Goal: Navigation & Orientation: Find specific page/section

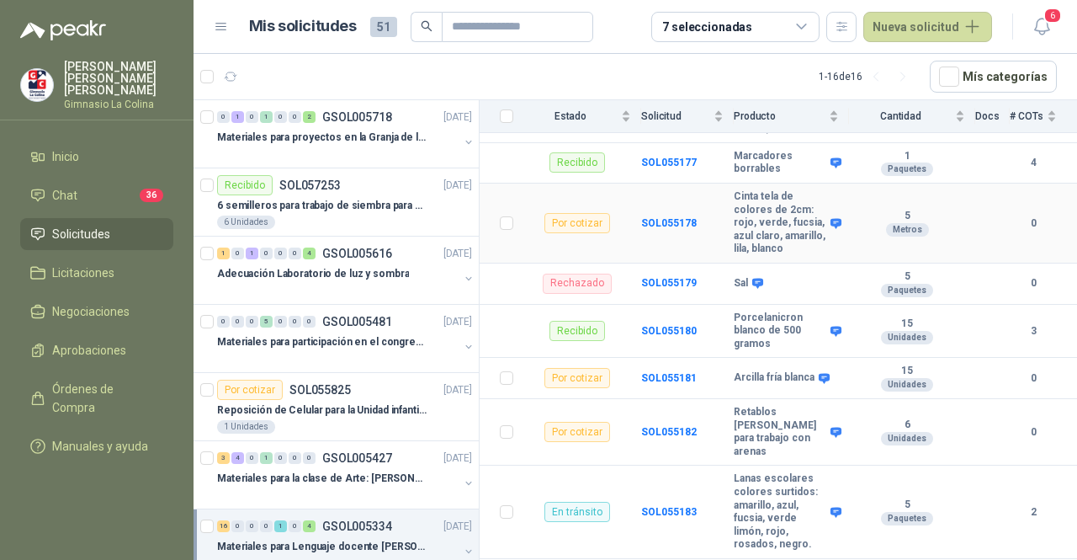
scroll to position [505, 0]
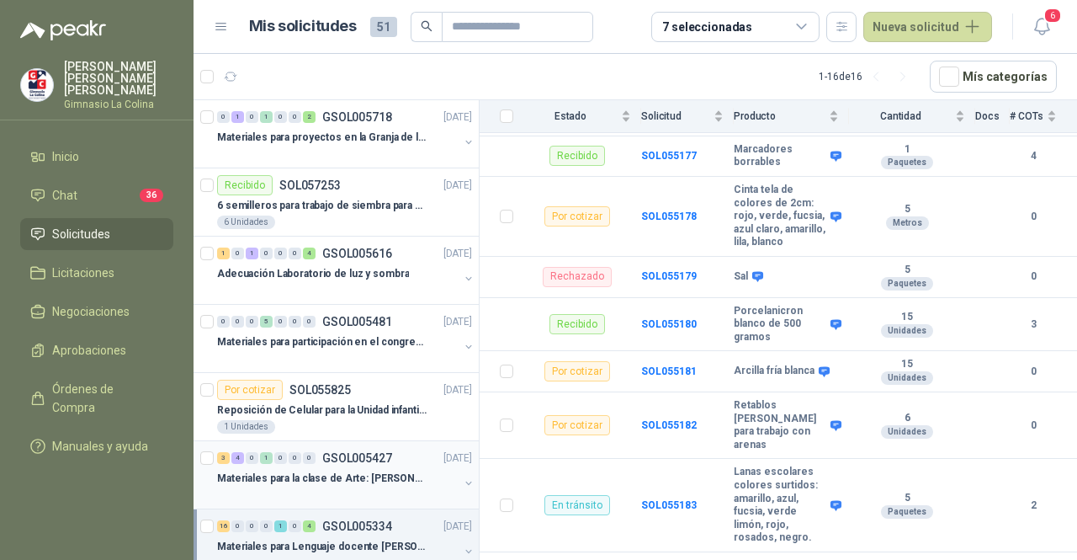
click at [379, 470] on p "Materiales para la clase de Arte: [PERSON_NAME]" at bounding box center [322, 478] width 210 height 16
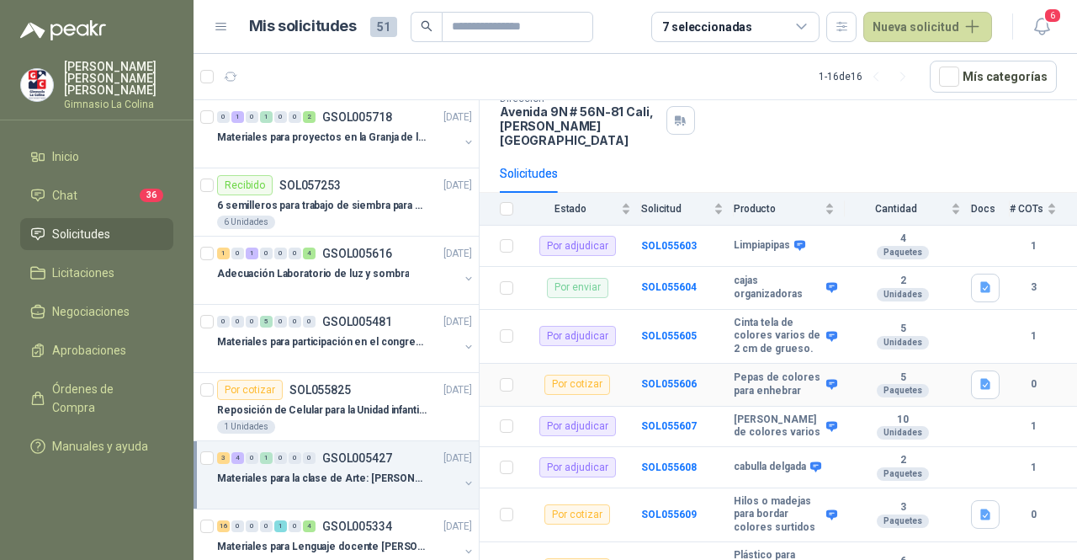
scroll to position [180, 0]
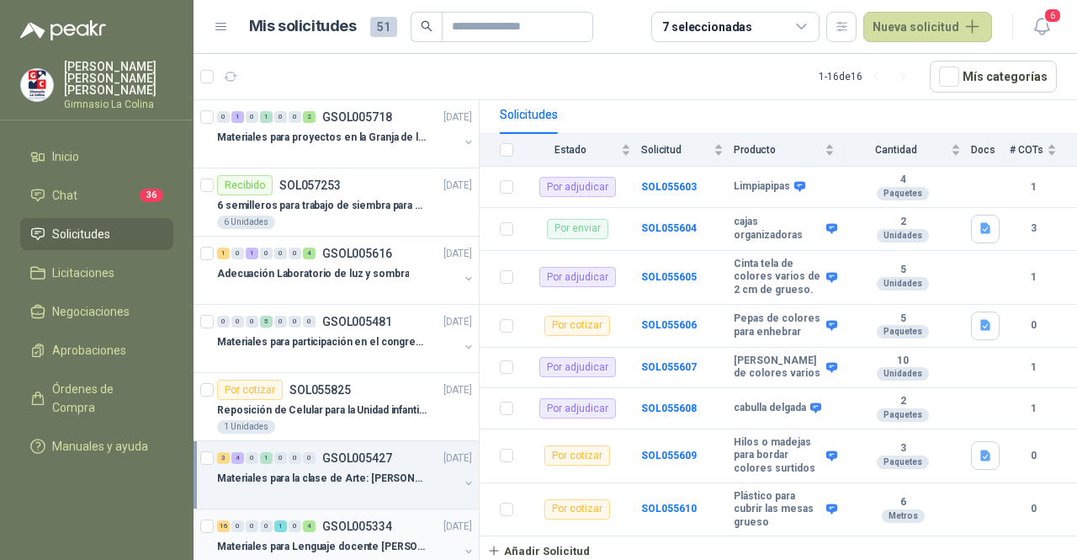
click at [387, 539] on p "Materiales para Lenguaje docente [PERSON_NAME]" at bounding box center [322, 547] width 210 height 16
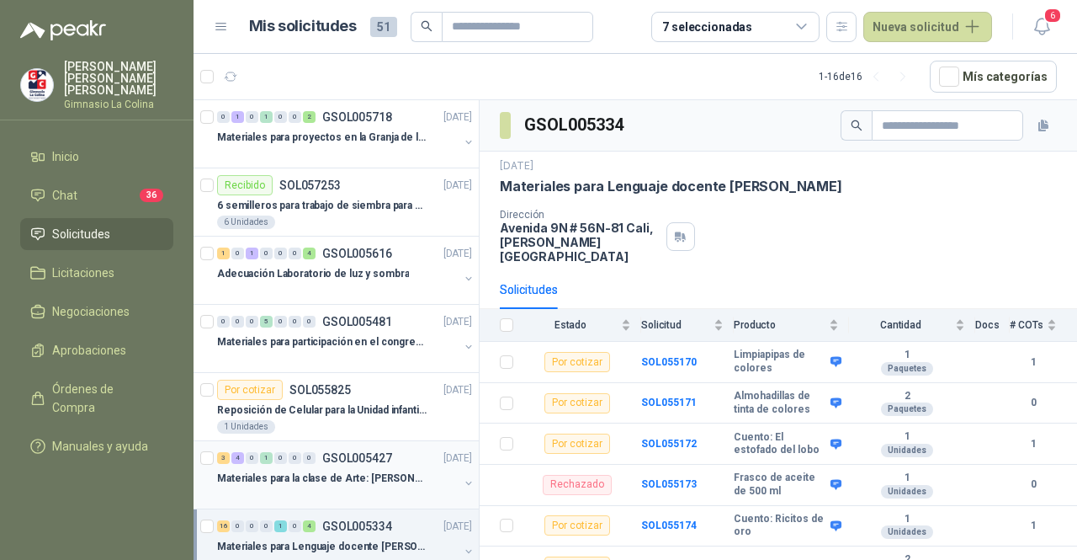
click at [348, 462] on div "3 4 0 1 0 0 0 GSOL005427 [DATE]" at bounding box center [346, 458] width 258 height 20
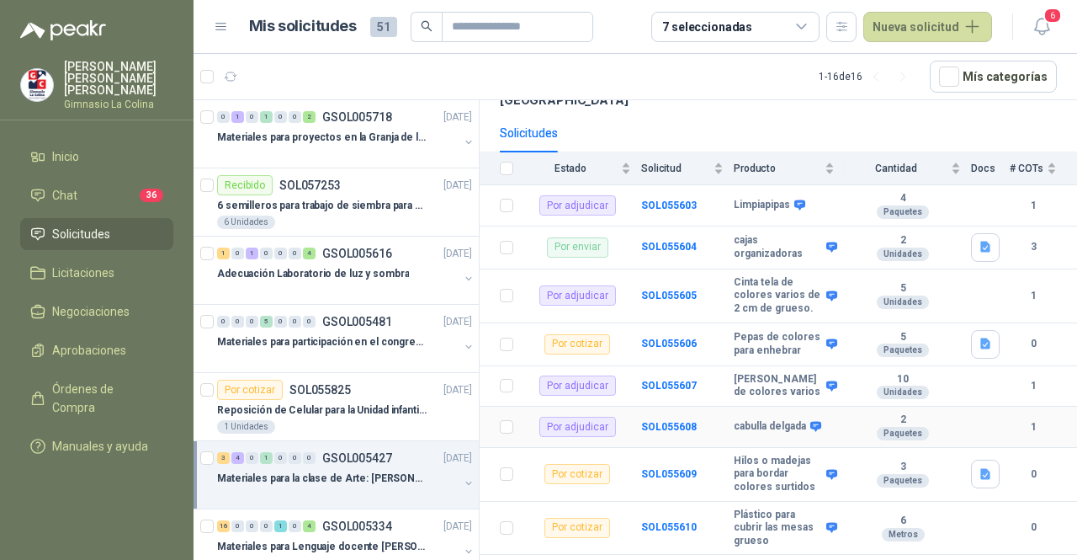
scroll to position [180, 0]
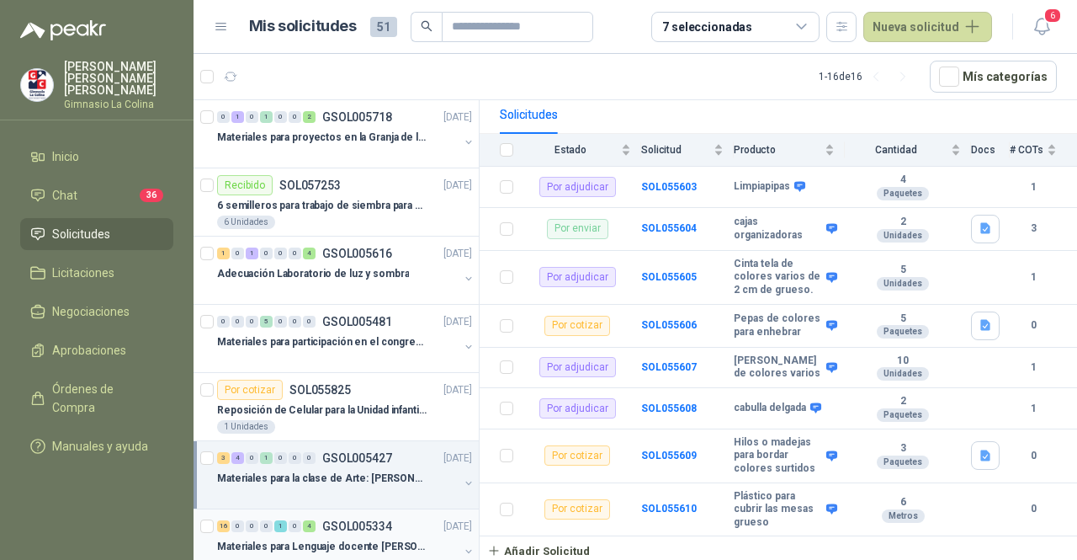
click at [366, 533] on div "16 0 0 0 1 0 4 GSOL005334 [DATE]" at bounding box center [346, 526] width 258 height 20
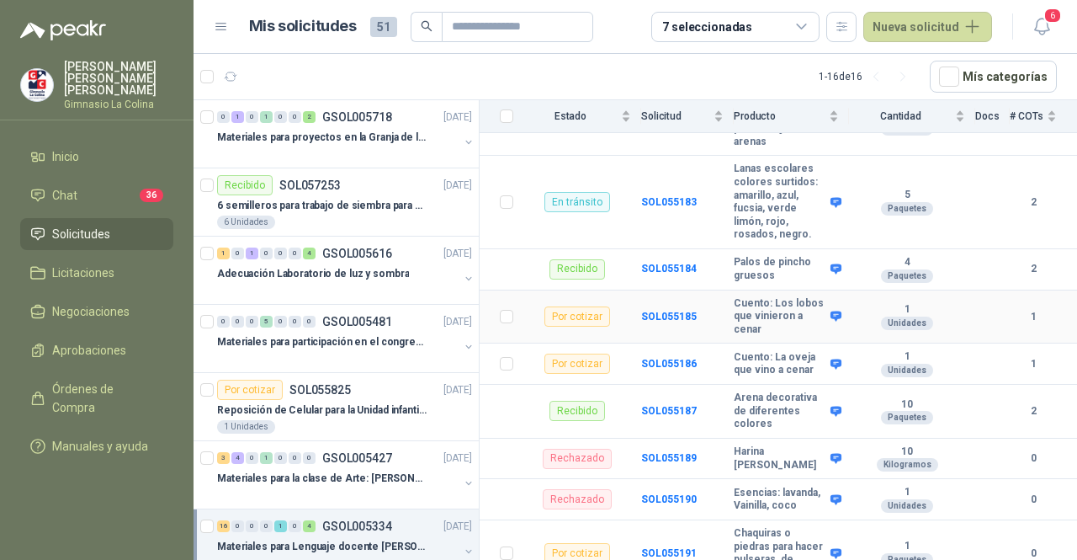
scroll to position [842, 0]
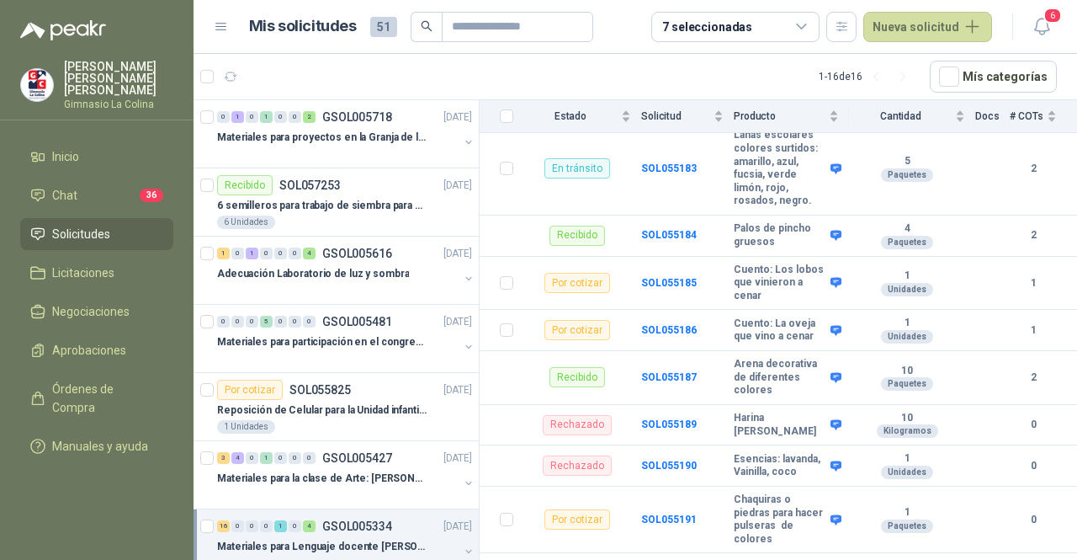
click at [52, 225] on span "Solicitudes" at bounding box center [81, 234] width 58 height 19
